Goal: Task Accomplishment & Management: Use online tool/utility

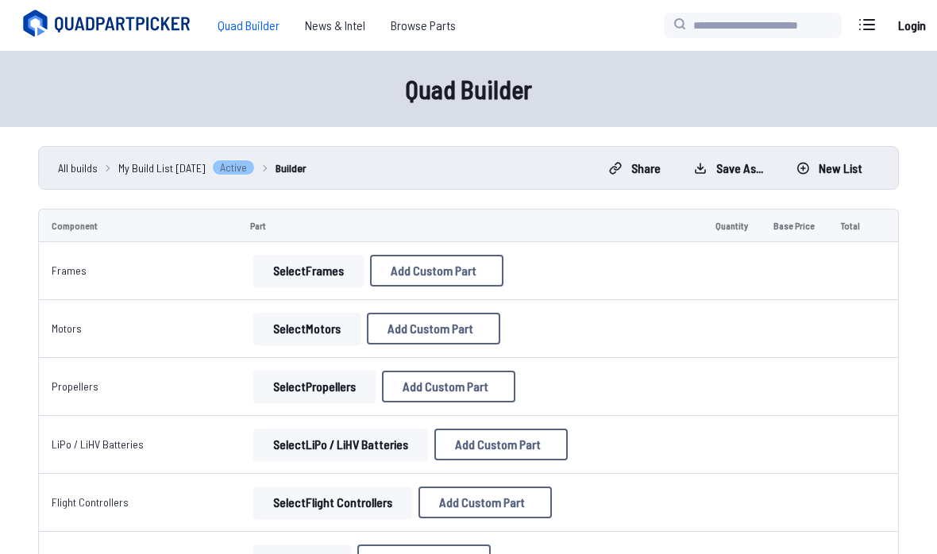
click at [287, 260] on button "Select Frames" at bounding box center [308, 271] width 110 height 32
click at [303, 269] on button "Select Frames" at bounding box center [308, 271] width 110 height 32
click at [468, 279] on button "Add Custom Part" at bounding box center [436, 271] width 133 height 32
select select "**********"
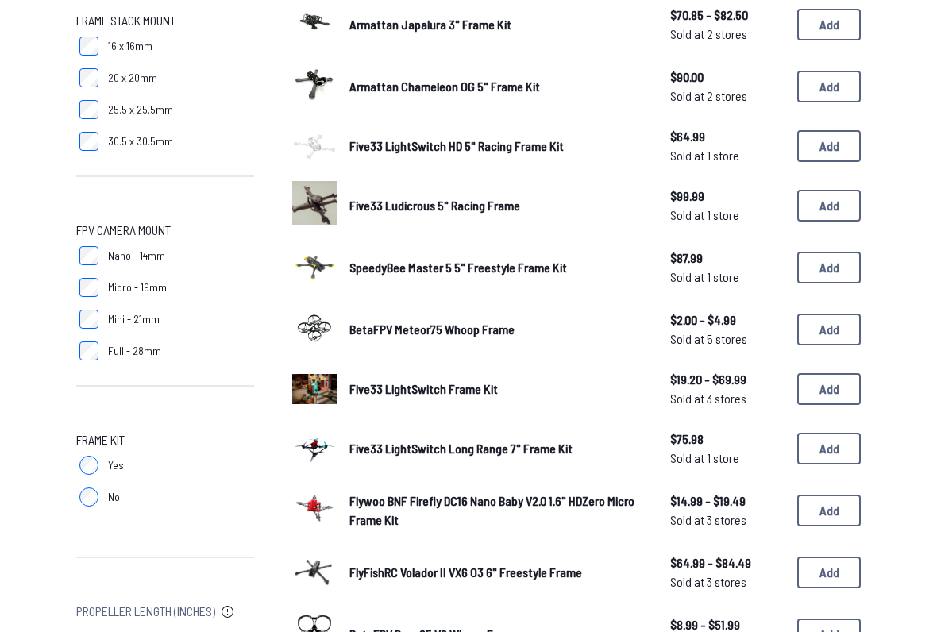
scroll to position [761, 0]
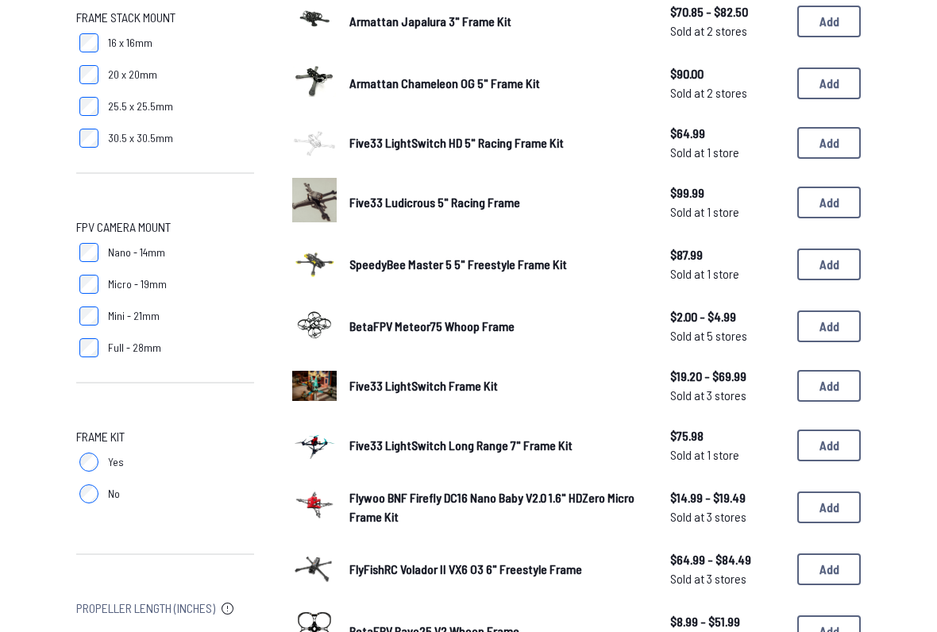
click at [830, 264] on button "Add" at bounding box center [829, 265] width 64 height 32
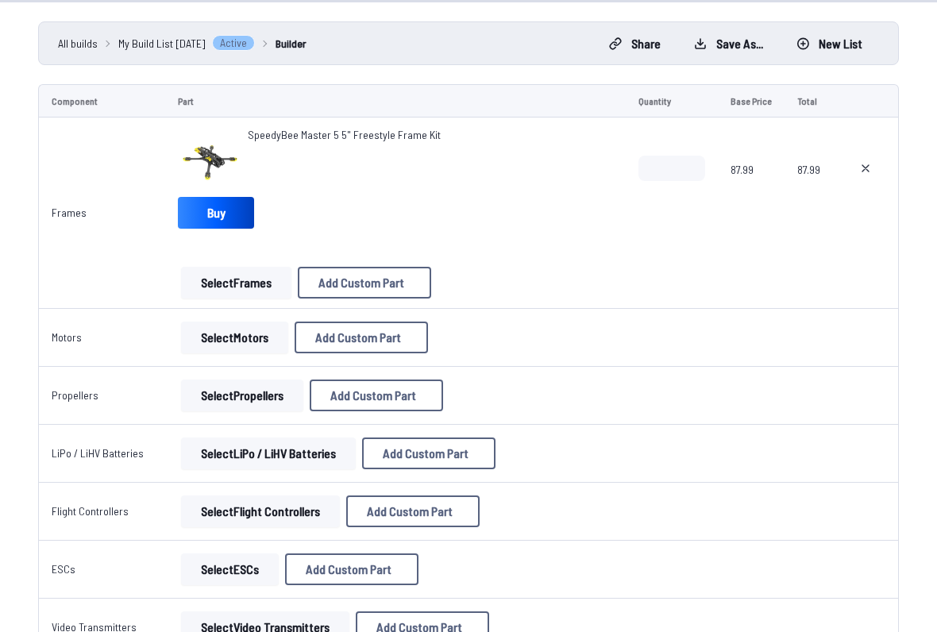
scroll to position [125, 0]
click at [228, 341] on button "Select Motors" at bounding box center [234, 338] width 107 height 32
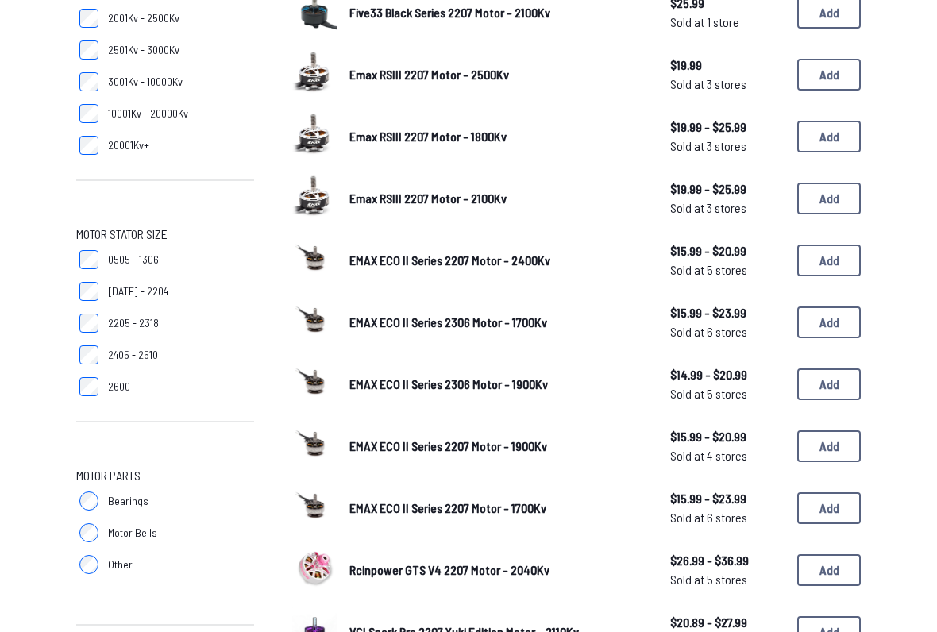
scroll to position [333, 0]
click at [838, 134] on button "Add" at bounding box center [829, 137] width 64 height 32
click at [842, 133] on button "Add" at bounding box center [829, 137] width 64 height 32
click at [836, 127] on button "Add" at bounding box center [829, 137] width 64 height 32
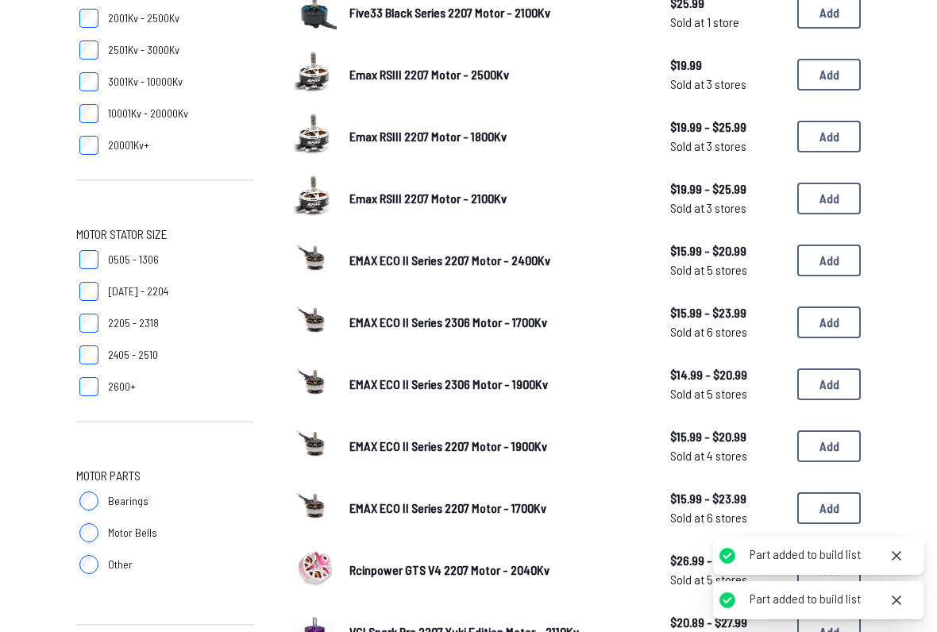
click at [827, 135] on button "Add" at bounding box center [829, 137] width 64 height 32
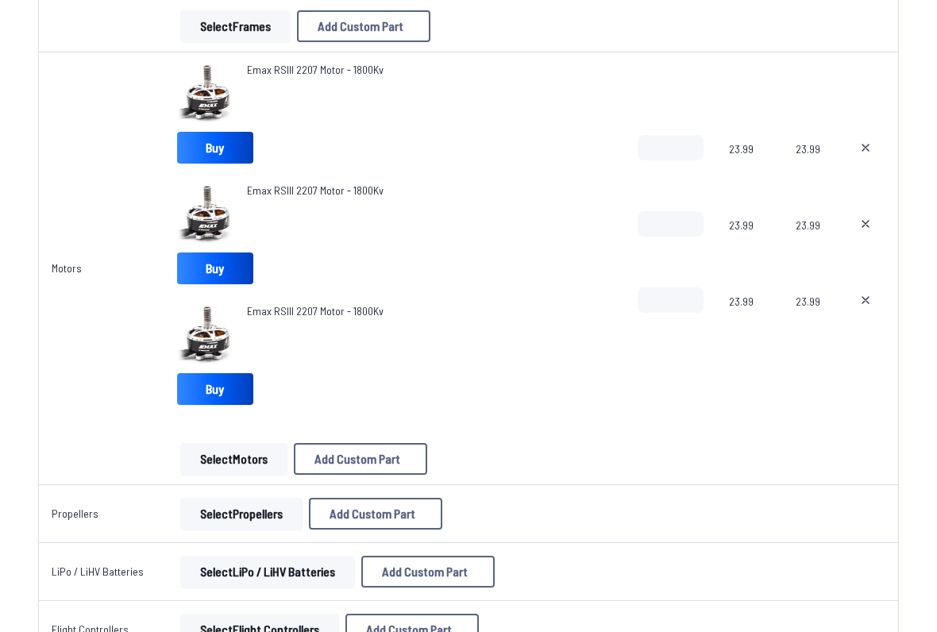
scroll to position [375, 0]
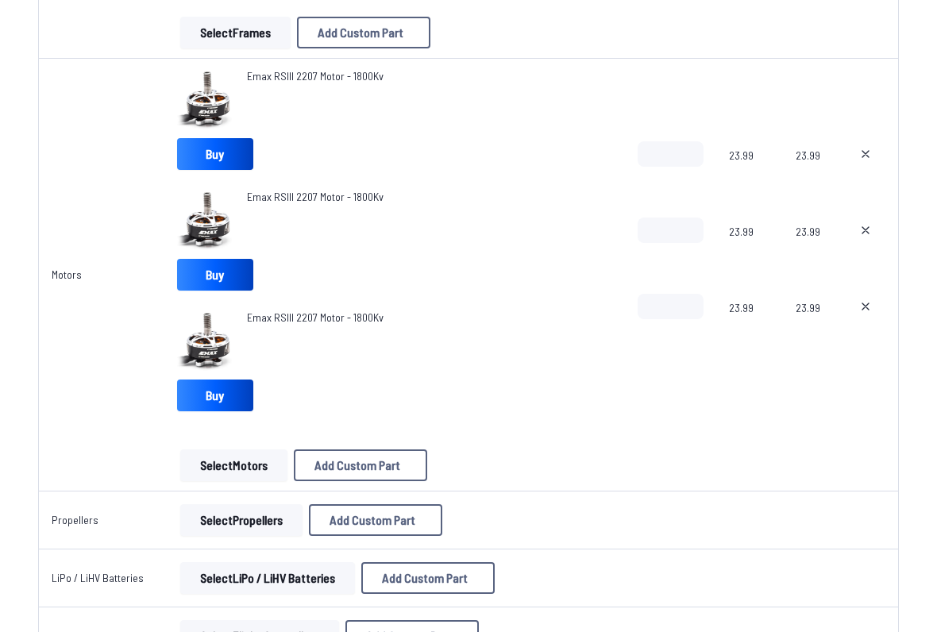
click at [868, 148] on icon at bounding box center [865, 154] width 13 height 13
click at [866, 156] on icon at bounding box center [865, 154] width 13 height 13
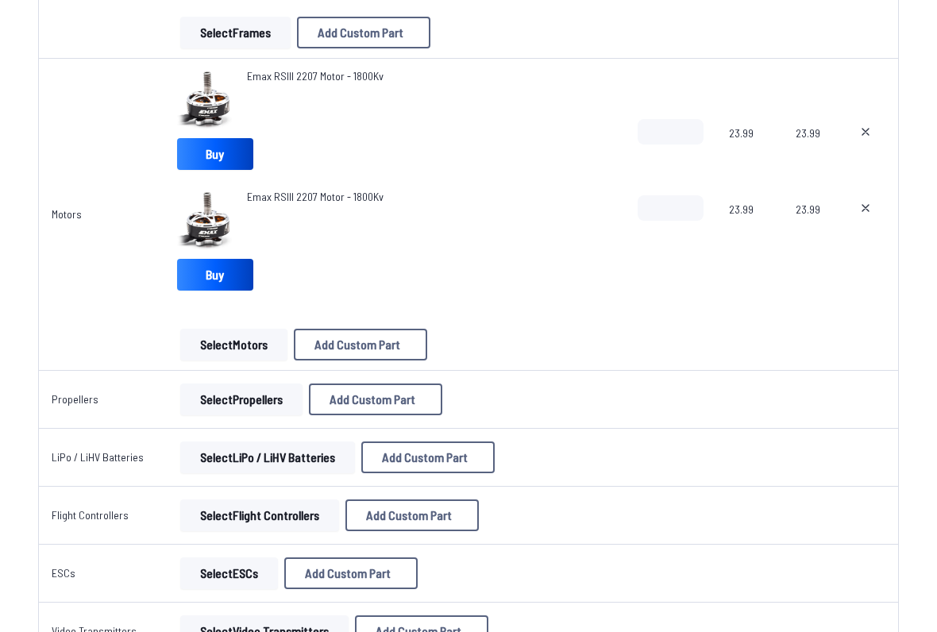
click at [861, 210] on icon at bounding box center [865, 208] width 13 height 13
click at [671, 130] on input "*" at bounding box center [671, 131] width 66 height 25
type textarea "**********"
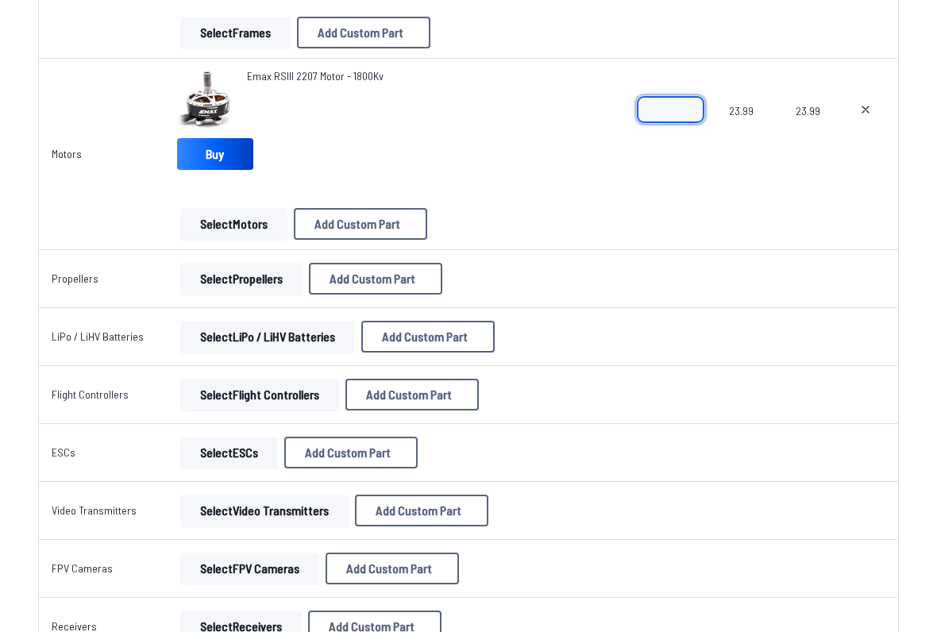
type input "*"
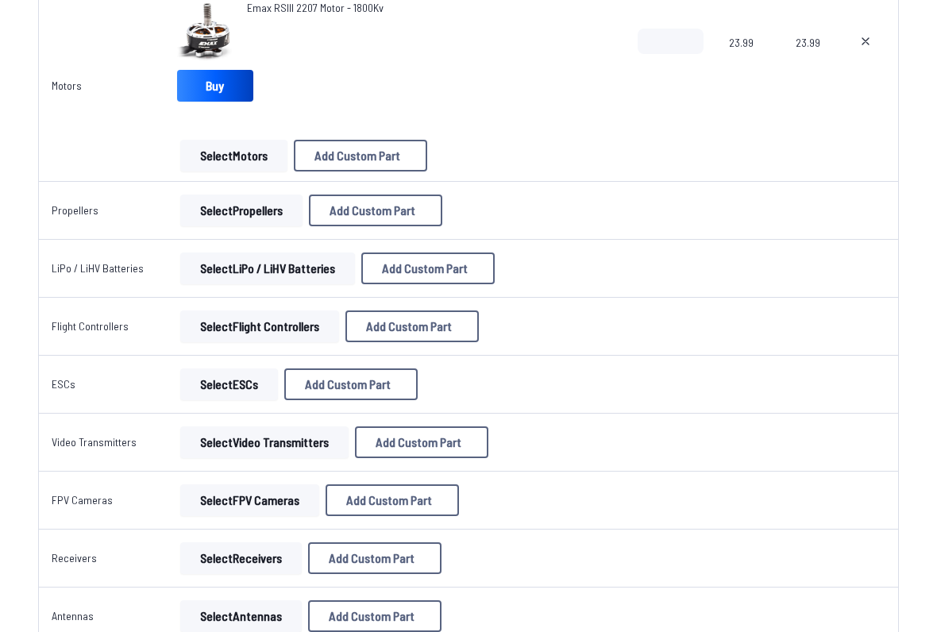
scroll to position [443, 0]
click at [237, 206] on button "Select Propellers" at bounding box center [241, 211] width 122 height 32
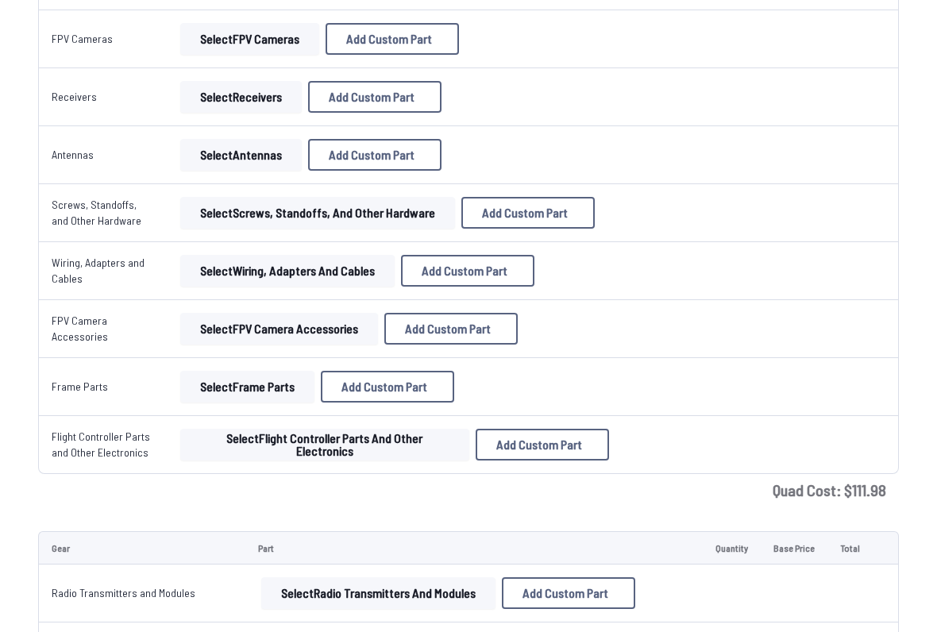
scroll to position [933, 0]
